Goal: Find specific page/section: Find specific page/section

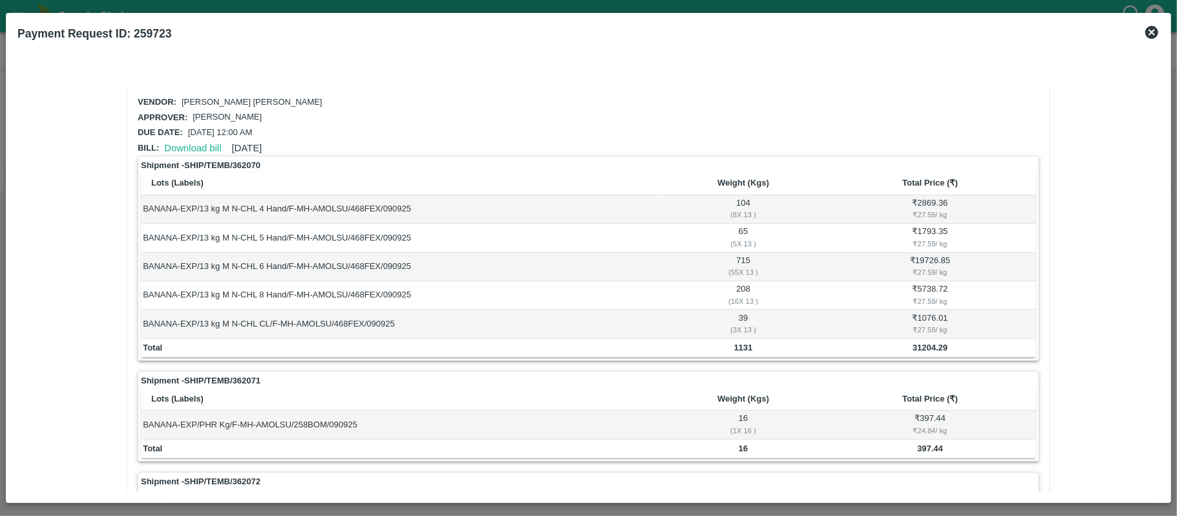
click at [1149, 37] on icon at bounding box center [1151, 32] width 13 height 13
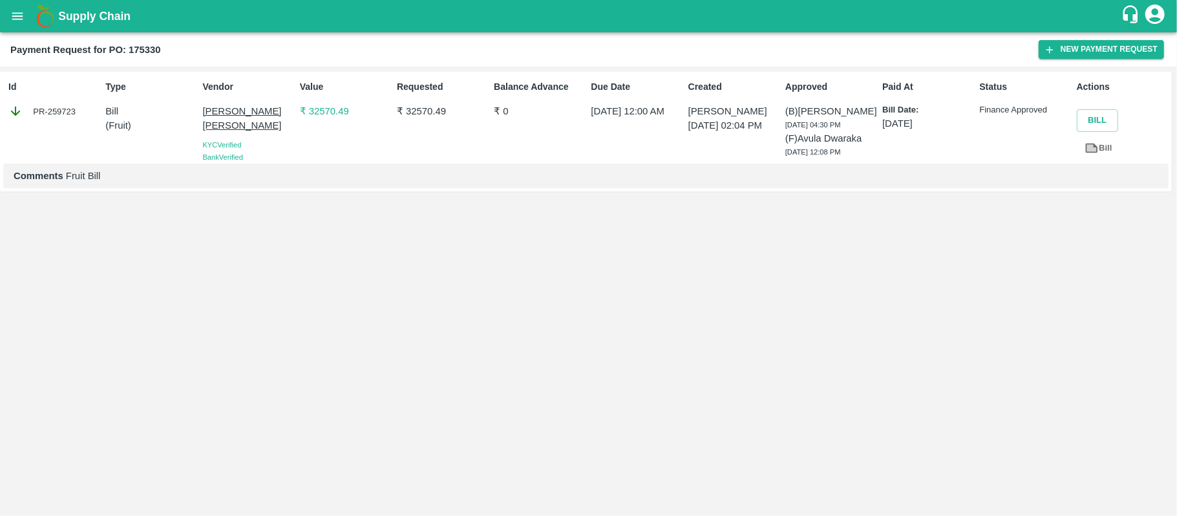
click at [17, 26] on button "open drawer" at bounding box center [18, 16] width 30 height 30
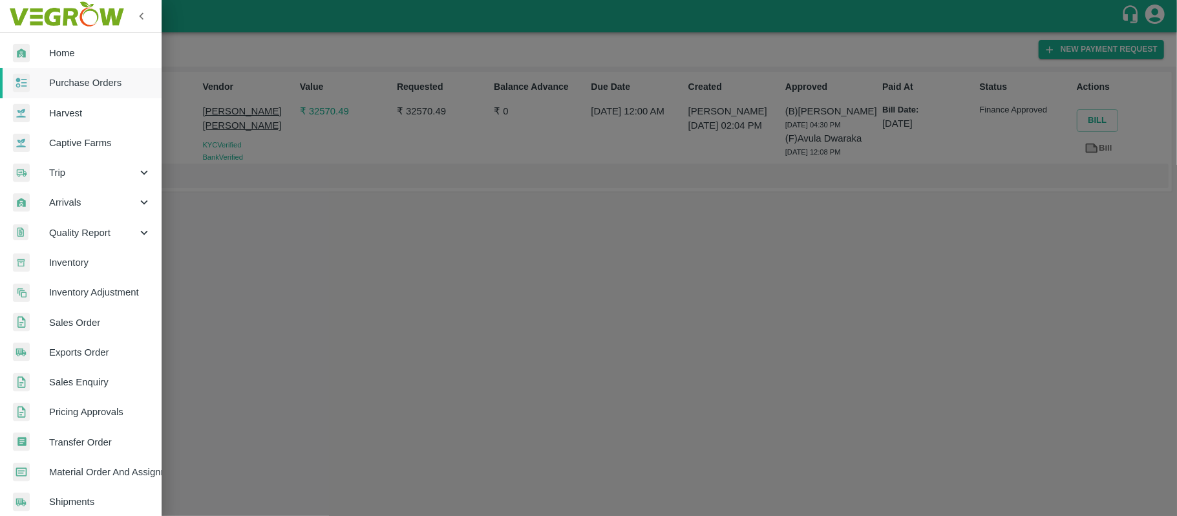
click at [83, 84] on span "Purchase Orders" at bounding box center [100, 83] width 102 height 14
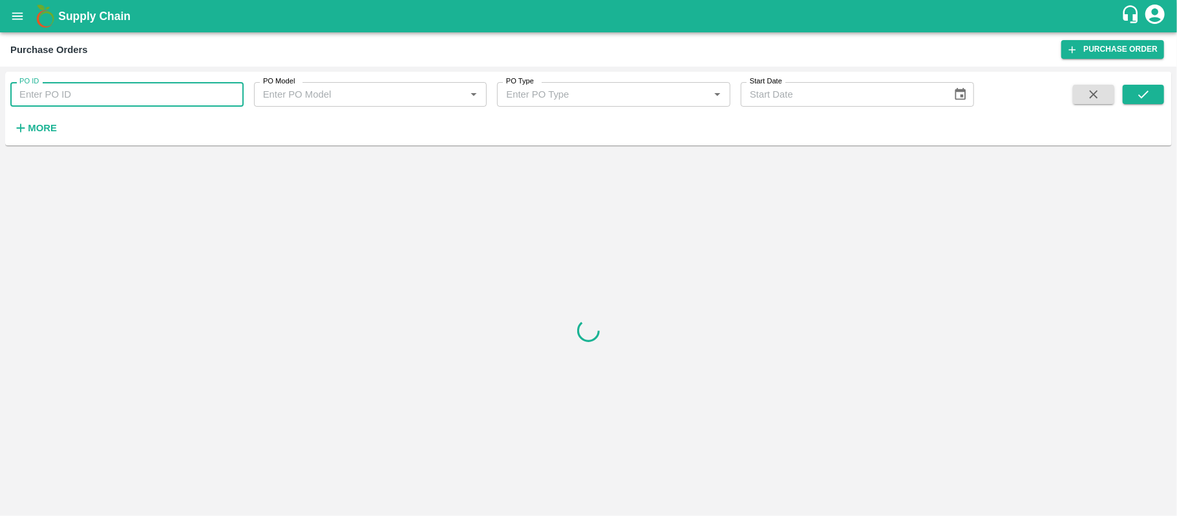
click at [81, 96] on input "PO ID" at bounding box center [126, 94] width 233 height 25
paste input "175330"
click at [1144, 94] on icon "submit" at bounding box center [1143, 94] width 14 height 14
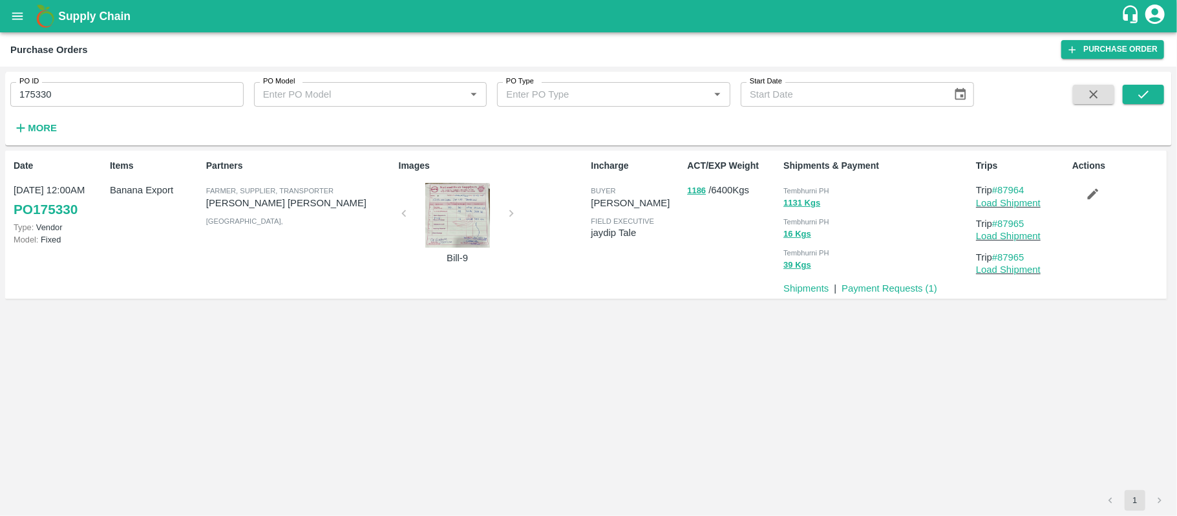
click at [815, 189] on span "Tembhurni PH" at bounding box center [806, 191] width 46 height 8
copy span "Tembhurni"
click at [815, 189] on span "Tembhurni PH" at bounding box center [806, 191] width 46 height 8
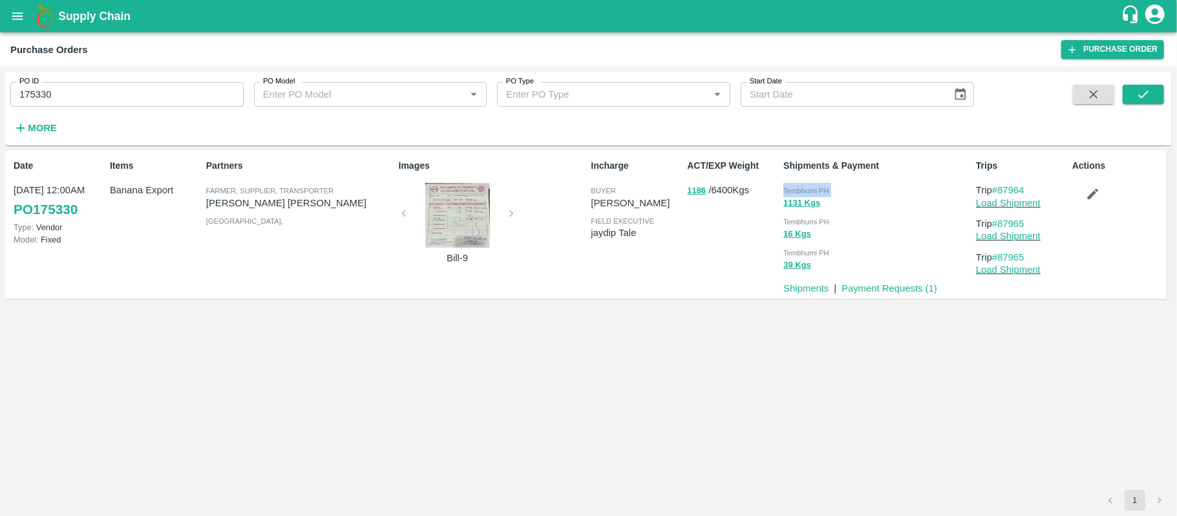
click at [815, 189] on span "Tembhurni PH" at bounding box center [806, 191] width 46 height 8
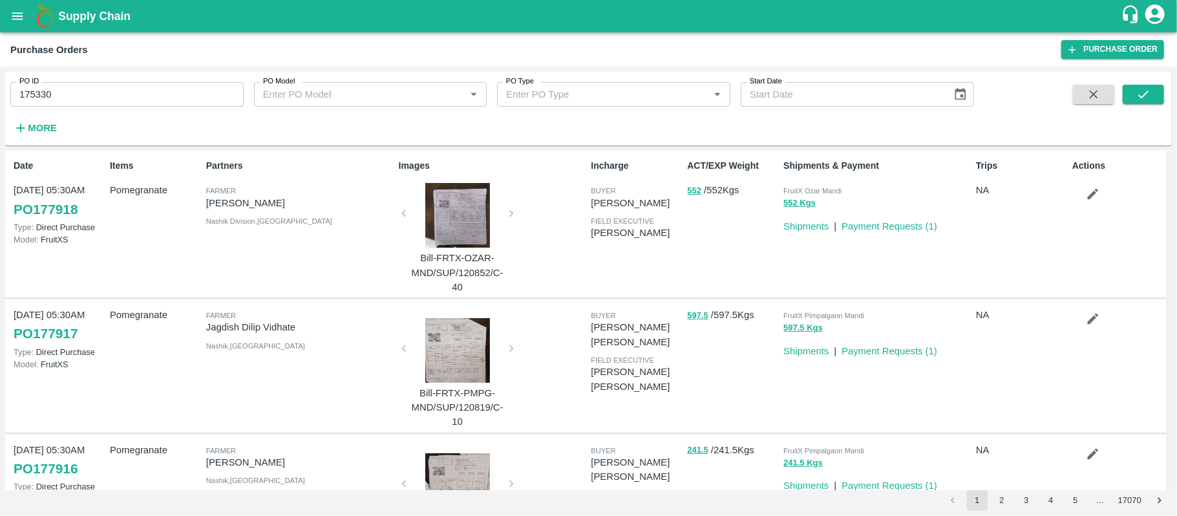
click at [67, 107] on input "175330" at bounding box center [126, 94] width 233 height 25
click at [65, 105] on input "175330" at bounding box center [126, 94] width 233 height 25
paste input "text"
type input "174411"
click at [1146, 86] on button "submit" at bounding box center [1142, 94] width 41 height 19
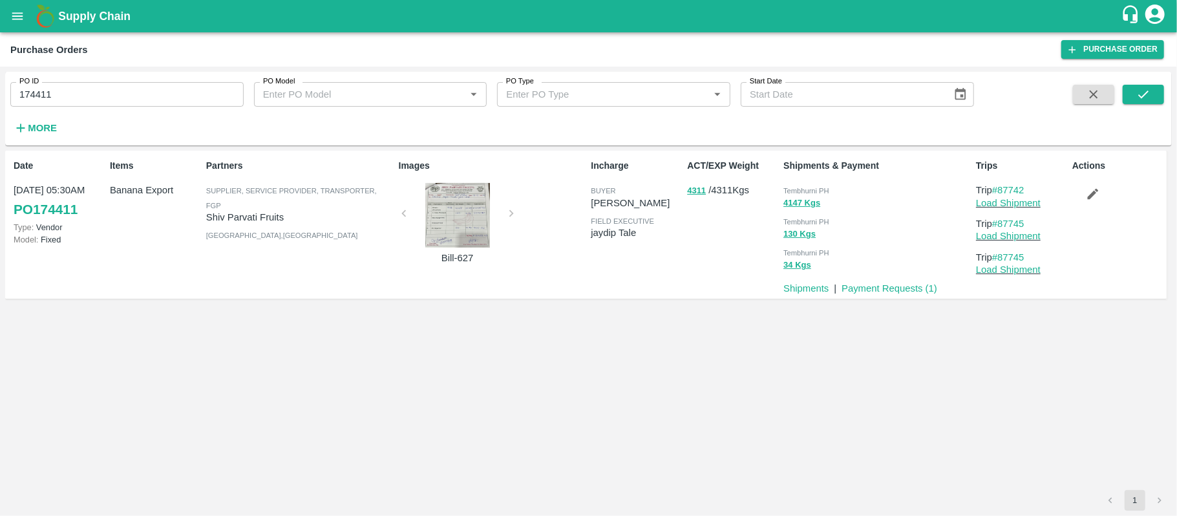
click at [799, 189] on span "Tembhurni PH" at bounding box center [806, 191] width 46 height 8
copy div "Tembhurni PH 4147 Kgs"
